Goal: Transaction & Acquisition: Download file/media

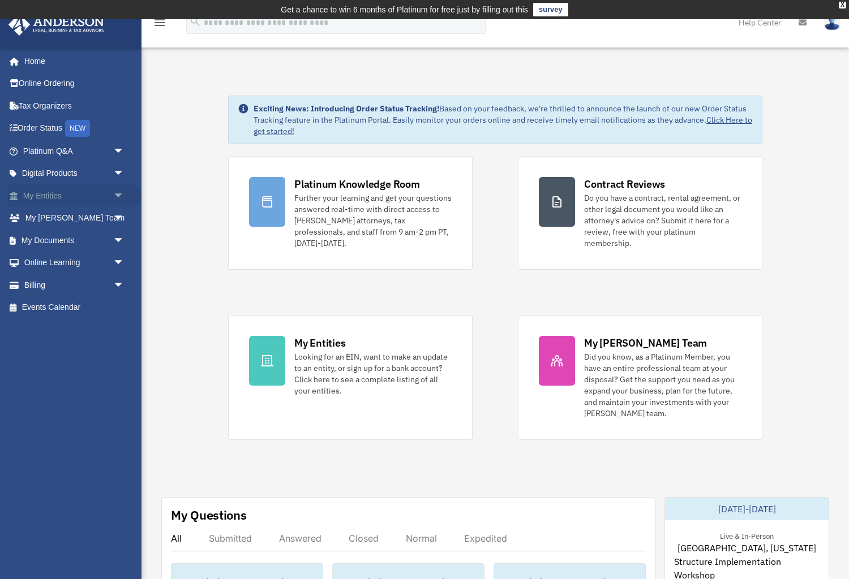
click at [96, 197] on link "My Entities arrow_drop_down" at bounding box center [75, 195] width 134 height 23
click at [95, 262] on link "Online Learning arrow_drop_down" at bounding box center [75, 263] width 134 height 23
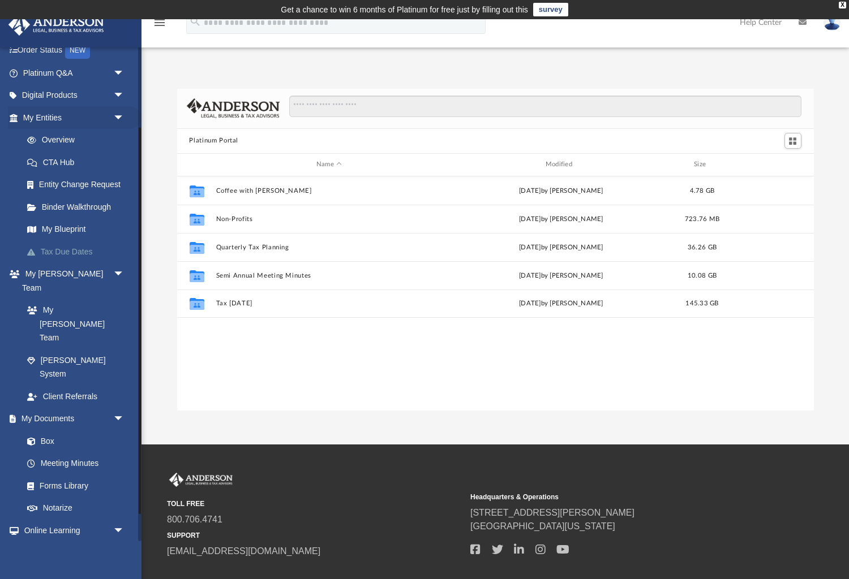
scroll to position [137, 0]
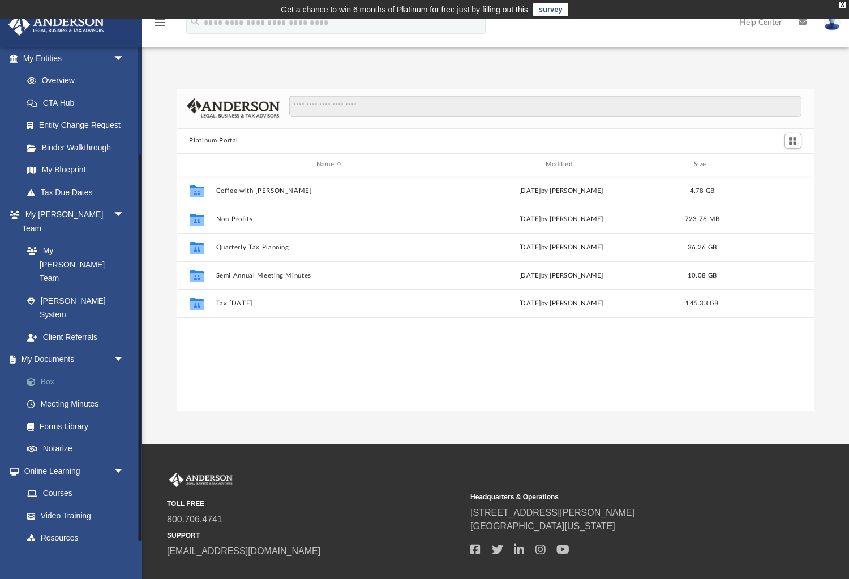
click at [49, 371] on link "Box" at bounding box center [79, 382] width 126 height 23
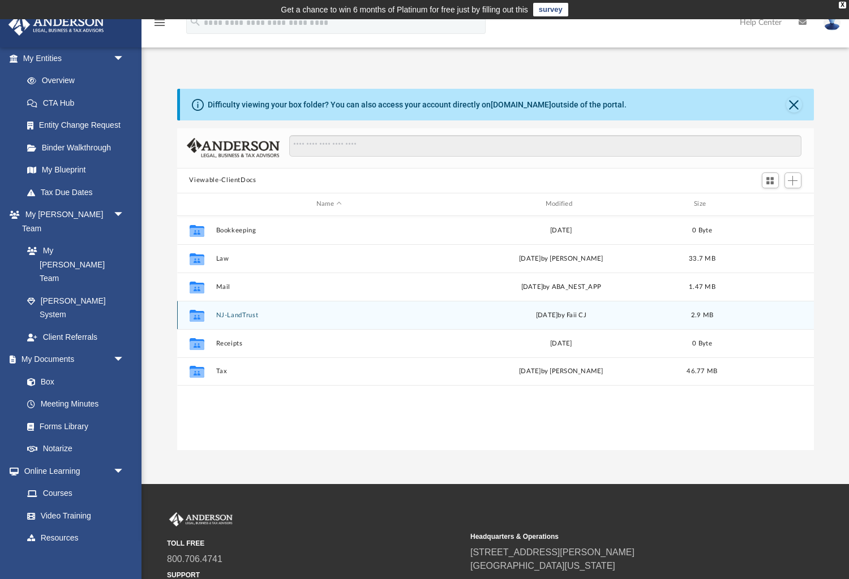
scroll to position [257, 636]
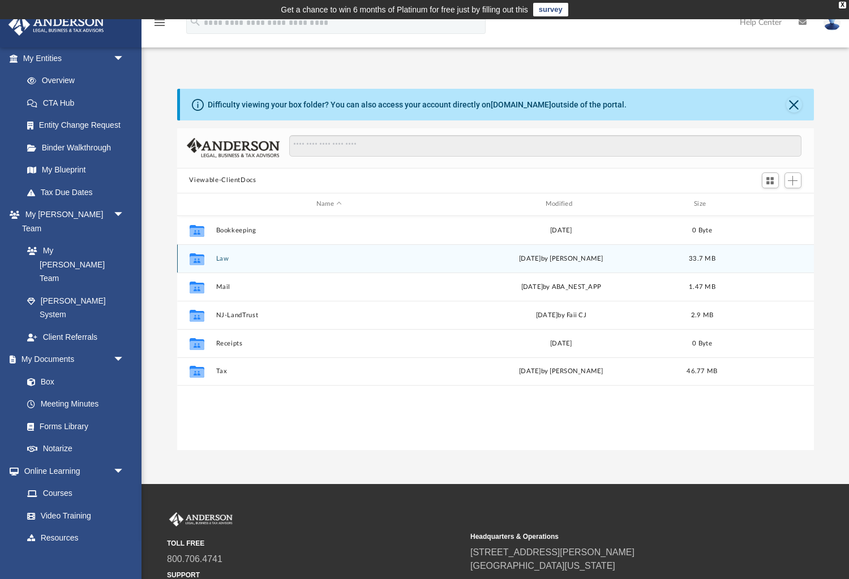
click at [219, 259] on button "Law" at bounding box center [329, 258] width 227 height 7
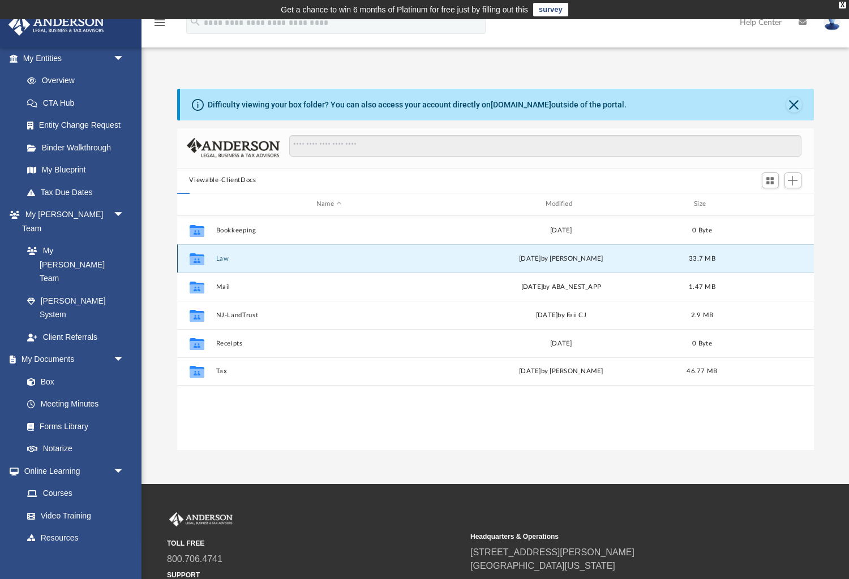
click at [219, 259] on button "Law" at bounding box center [329, 258] width 227 height 7
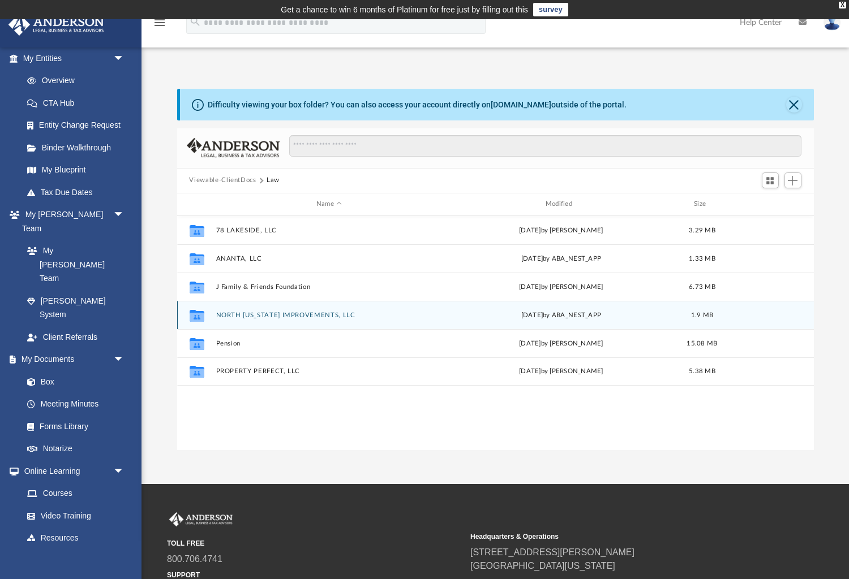
click at [282, 312] on button "NORTH [US_STATE] IMPROVEMENTS, LLC" at bounding box center [329, 314] width 227 height 7
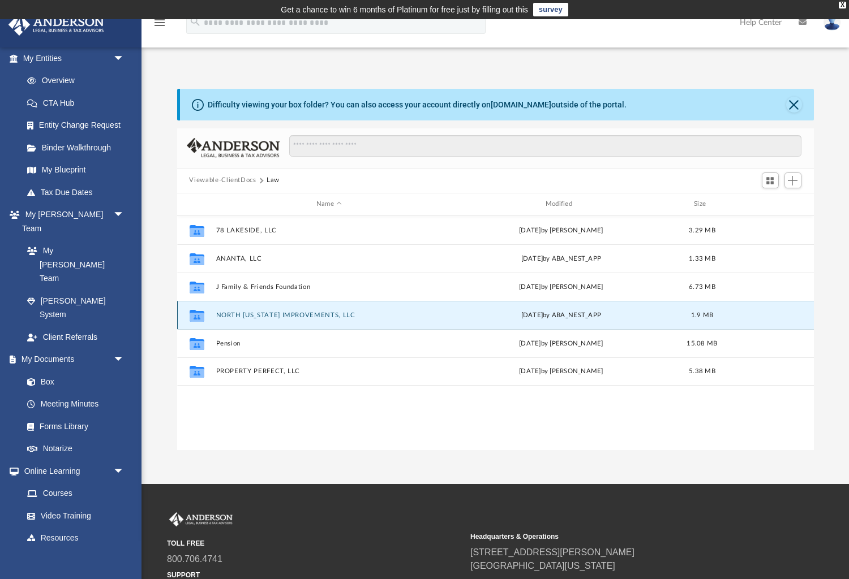
click at [282, 312] on button "NORTH [US_STATE] IMPROVEMENTS, LLC" at bounding box center [329, 314] width 227 height 7
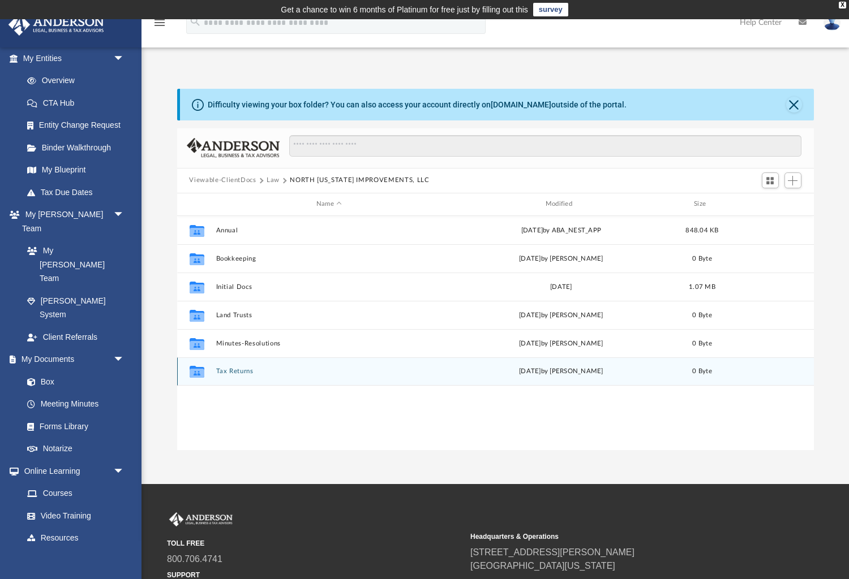
click at [243, 371] on button "Tax Returns" at bounding box center [329, 371] width 227 height 7
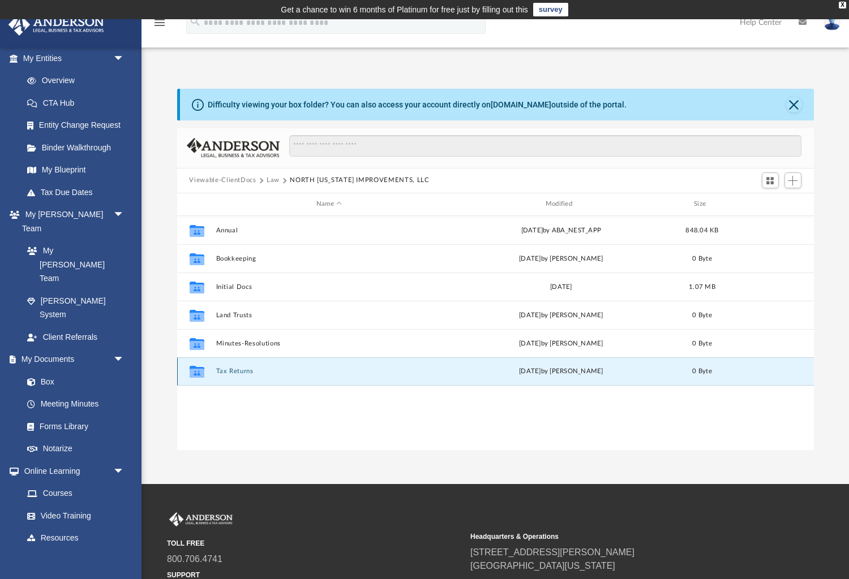
click at [243, 371] on button "Tax Returns" at bounding box center [329, 371] width 227 height 7
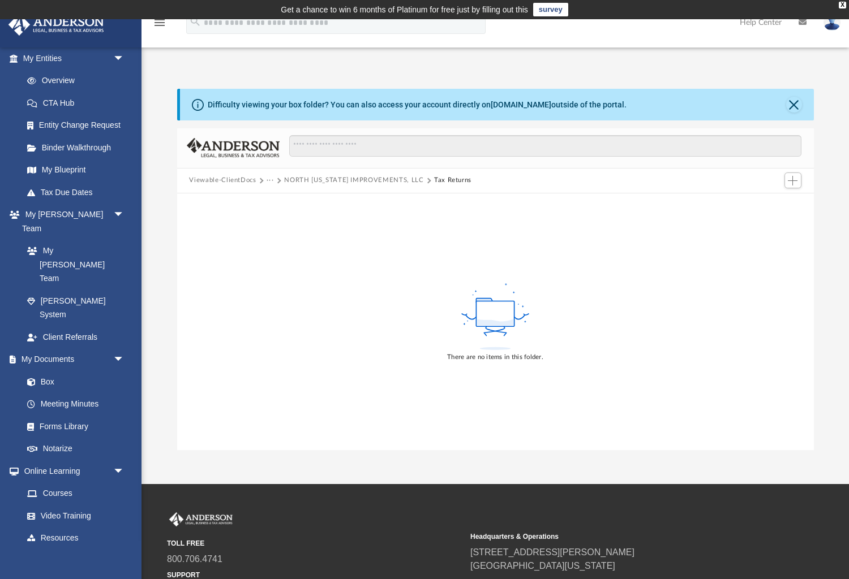
click at [342, 176] on button "NORTH [US_STATE] IMPROVEMENTS, LLC" at bounding box center [353, 180] width 139 height 10
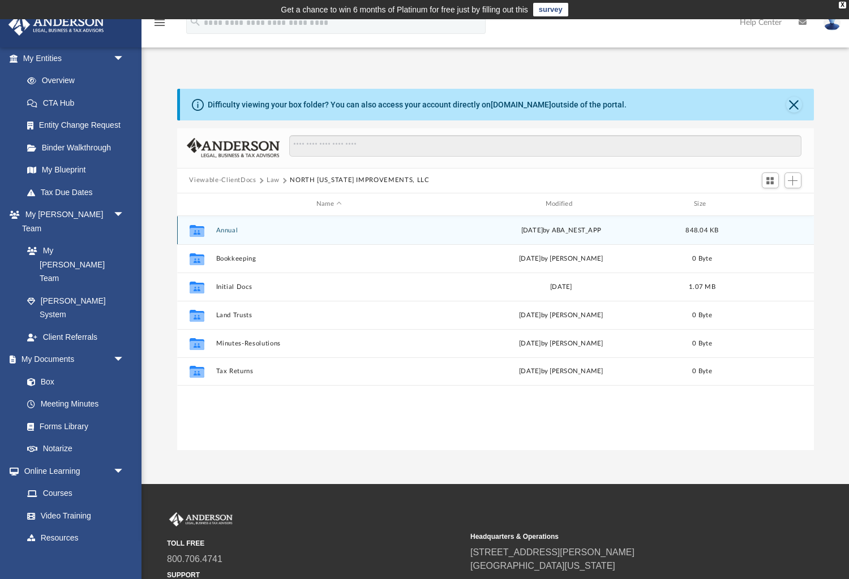
click at [259, 231] on button "Annual" at bounding box center [329, 229] width 227 height 7
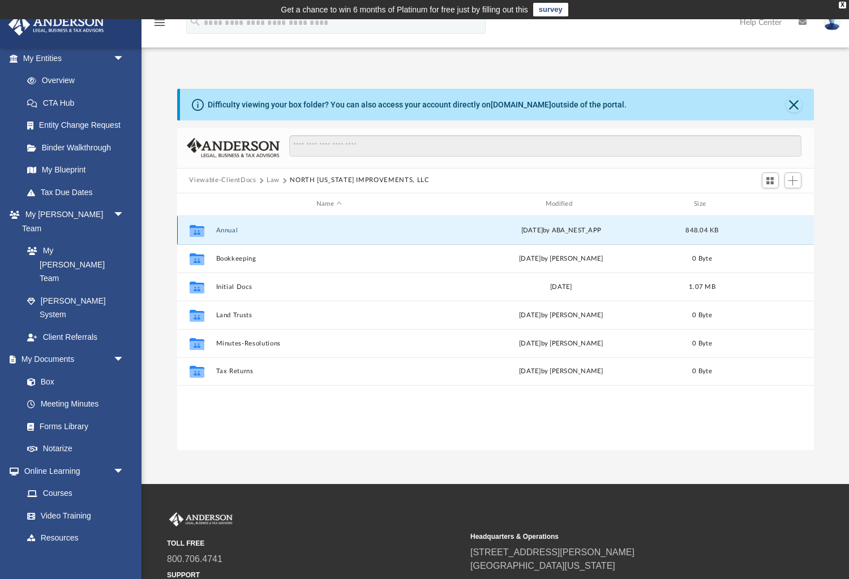
click at [259, 231] on button "Annual" at bounding box center [329, 229] width 227 height 7
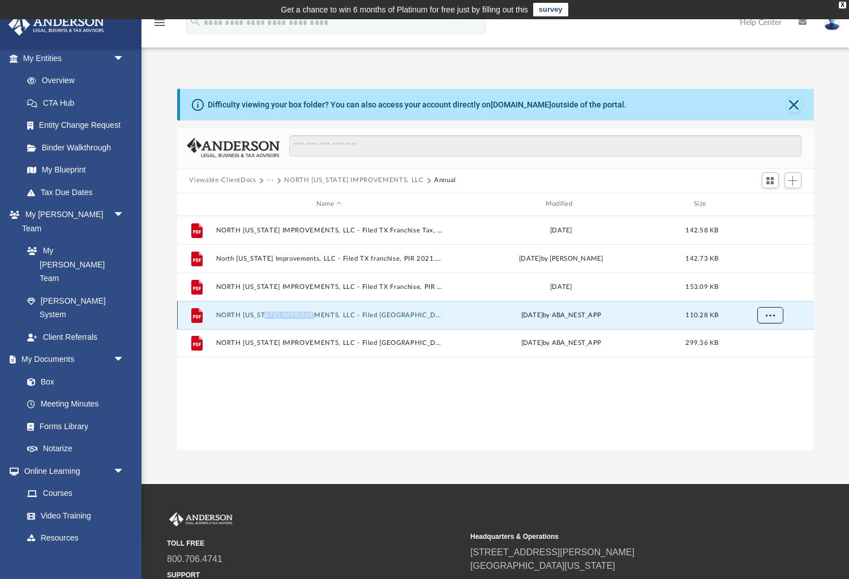
click at [772, 312] on span "More options" at bounding box center [769, 315] width 9 height 6
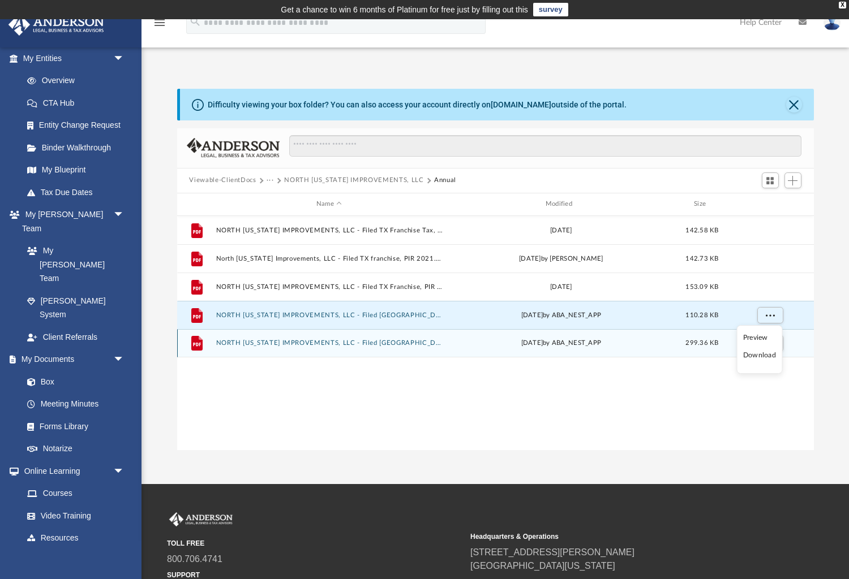
click at [754, 355] on li "Download" at bounding box center [759, 356] width 33 height 12
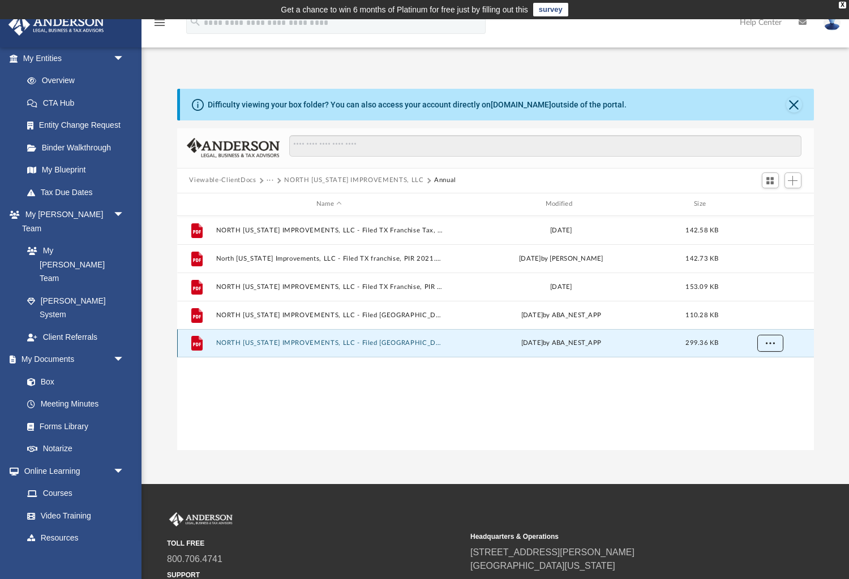
click at [772, 345] on span "More options" at bounding box center [769, 342] width 9 height 6
drag, startPoint x: 751, startPoint y: 384, endPoint x: 743, endPoint y: 390, distance: 10.1
click at [752, 384] on li "Download" at bounding box center [759, 384] width 33 height 12
